Goal: Navigation & Orientation: Find specific page/section

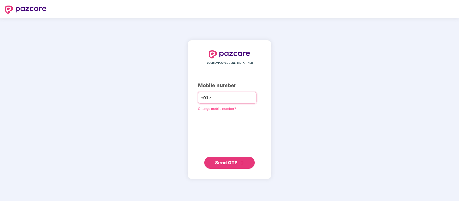
paste input "**********"
type input "**********"
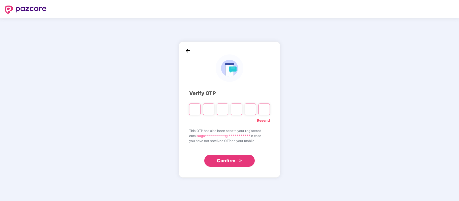
paste input "*"
type input "*"
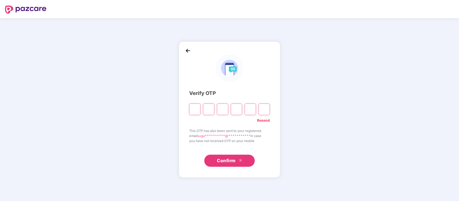
type input "*"
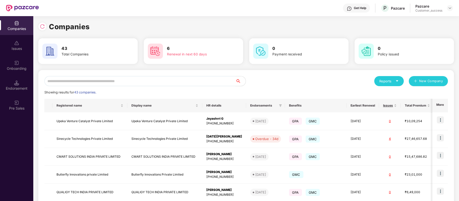
click at [132, 81] on input "text" at bounding box center [139, 81] width 191 height 10
click at [356, 5] on div "Get Help" at bounding box center [356, 8] width 27 height 9
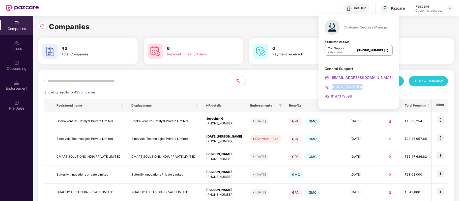
drag, startPoint x: 363, startPoint y: 85, endPoint x: 332, endPoint y: 87, distance: 31.3
click at [332, 87] on div "080-3783-4753" at bounding box center [359, 87] width 68 height 6
copy span "080-3783-4753"
click at [18, 66] on div "Onboarding" at bounding box center [16, 65] width 33 height 19
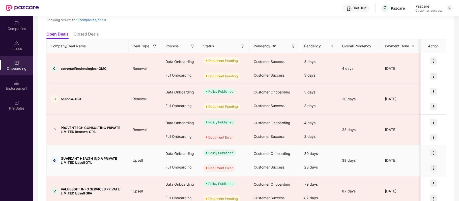
scroll to position [40, 0]
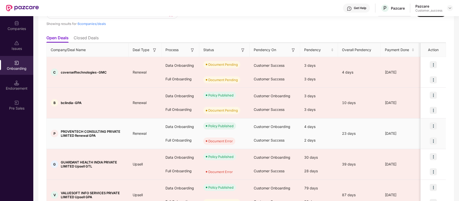
click at [433, 143] on img at bounding box center [433, 141] width 7 height 7
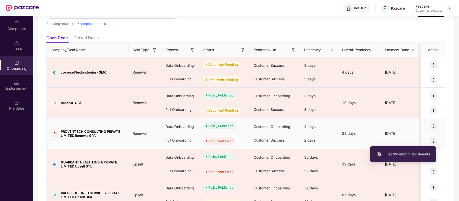
click at [415, 154] on span "Rectify error in documents" at bounding box center [403, 155] width 54 height 6
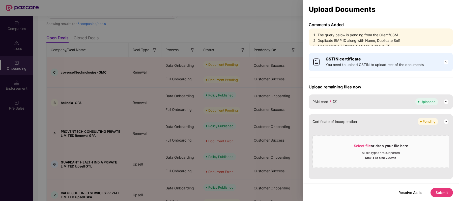
click at [278, 25] on div at bounding box center [229, 100] width 459 height 201
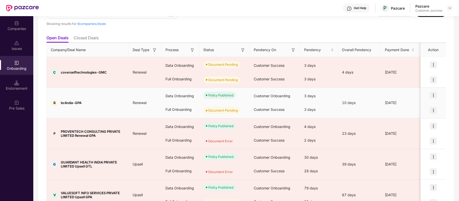
click at [433, 109] on img at bounding box center [433, 110] width 7 height 7
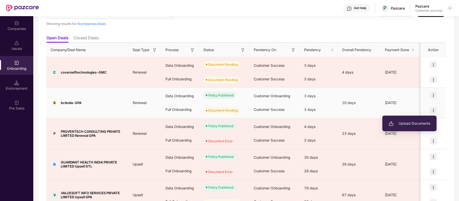
click at [420, 125] on span "Upload Documents" at bounding box center [410, 124] width 42 height 6
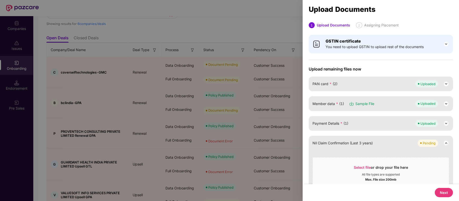
click at [446, 190] on button "Next" at bounding box center [444, 192] width 18 height 9
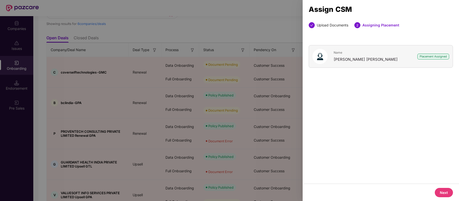
click at [438, 191] on button "Next" at bounding box center [444, 192] width 18 height 9
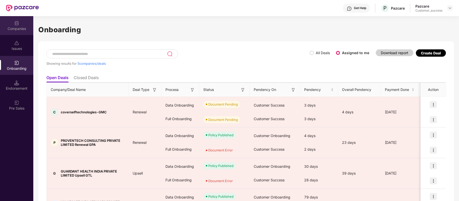
click at [14, 25] on div "Companies" at bounding box center [16, 25] width 33 height 19
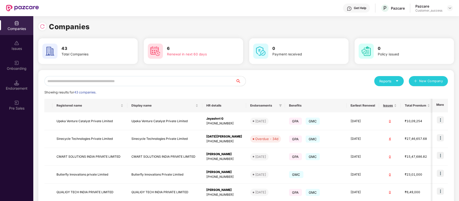
click at [94, 81] on input "text" at bounding box center [139, 81] width 191 height 10
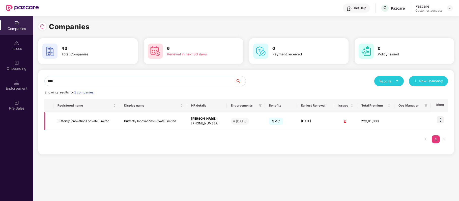
type input "****"
click at [439, 117] on img at bounding box center [440, 120] width 7 height 7
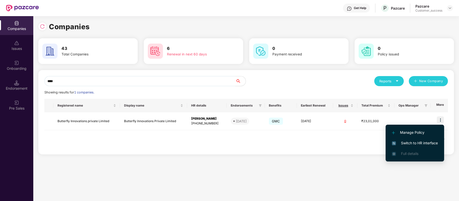
click at [423, 142] on span "Switch to HR interface" at bounding box center [415, 143] width 46 height 6
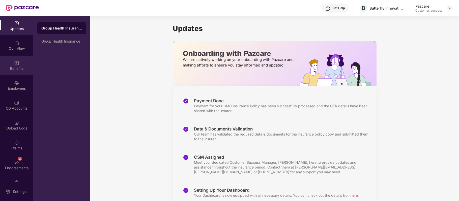
click at [19, 59] on div "Benefits" at bounding box center [16, 65] width 33 height 19
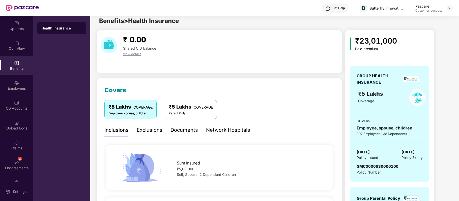
scroll to position [4, 0]
click at [192, 117] on div "₹5 Lakhs COVERAGE Parent Only" at bounding box center [191, 109] width 52 height 19
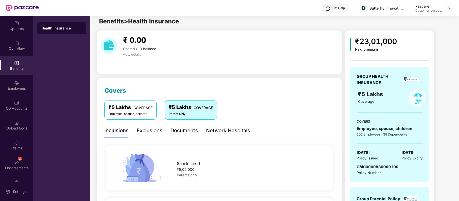
click at [139, 109] on span "COVERAGE" at bounding box center [142, 108] width 19 height 4
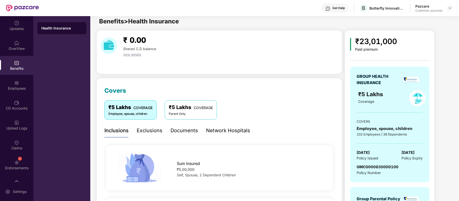
click at [190, 107] on div "₹5 Lakhs COVERAGE" at bounding box center [191, 108] width 44 height 8
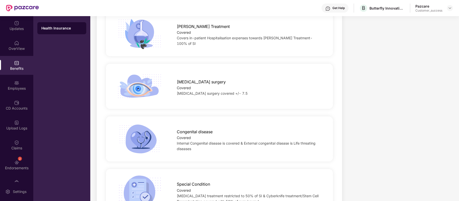
scroll to position [621, 0]
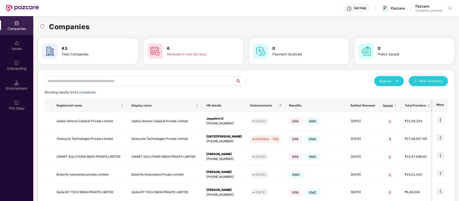
click at [363, 10] on div "Get Help" at bounding box center [360, 8] width 12 height 4
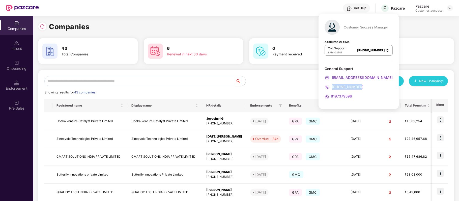
drag, startPoint x: 362, startPoint y: 84, endPoint x: 332, endPoint y: 85, distance: 29.8
click at [332, 85] on div "General Support support@pazcare.com 080-3783-4753 8197379596" at bounding box center [359, 82] width 68 height 33
copy span "080-3783-4753"
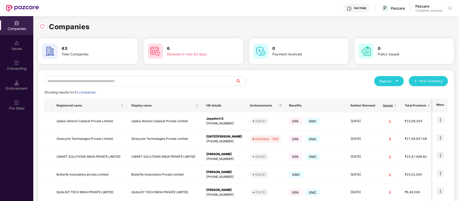
click at [141, 6] on div "Get Help P Pazcare Pazcare Customer_success" at bounding box center [246, 8] width 414 height 16
click at [102, 80] on input "text" at bounding box center [139, 81] width 191 height 10
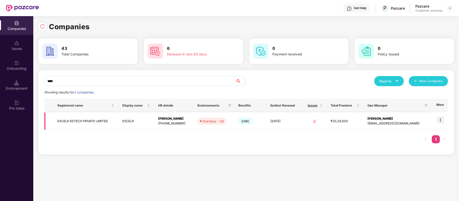
type input "****"
click at [439, 121] on img at bounding box center [440, 120] width 7 height 7
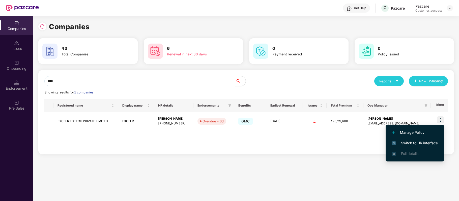
click at [418, 142] on span "Switch to HR interface" at bounding box center [415, 143] width 46 height 6
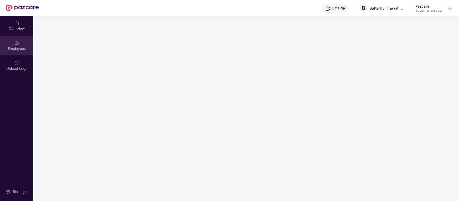
click at [22, 46] on div "Employees" at bounding box center [16, 48] width 33 height 5
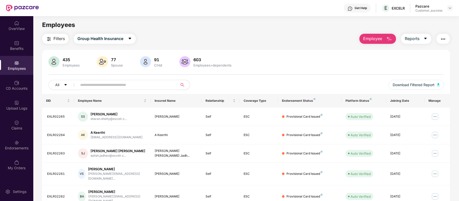
click at [316, 27] on div "Employees" at bounding box center [246, 25] width 426 height 10
